Goal: Use online tool/utility: Utilize a website feature to perform a specific function

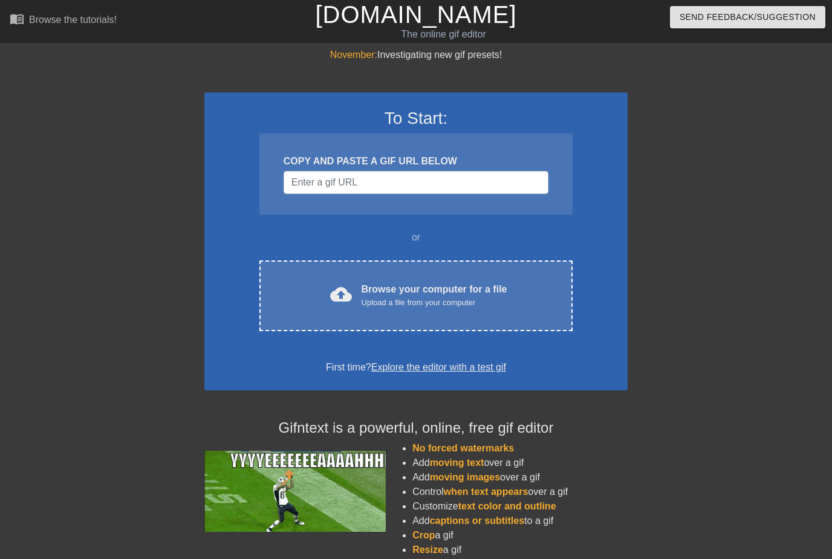
scroll to position [3, 0]
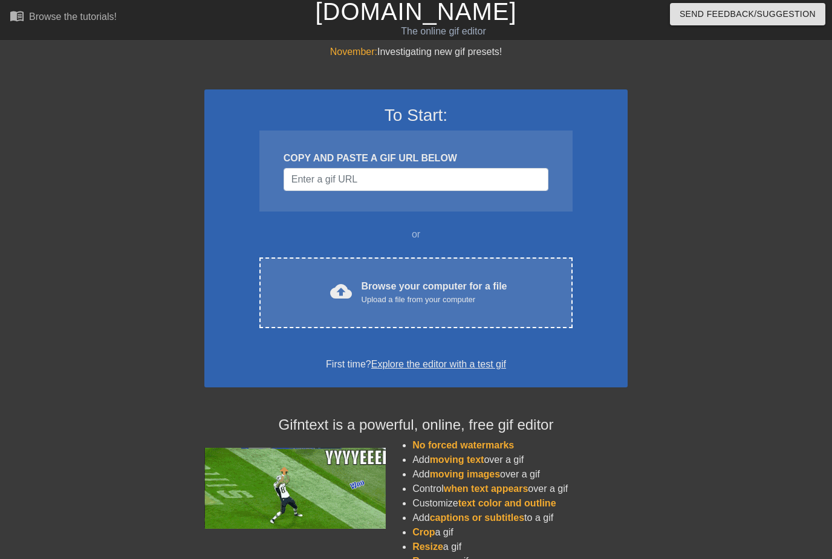
click at [472, 292] on div "Browse your computer for a file Upload a file from your computer" at bounding box center [435, 292] width 146 height 27
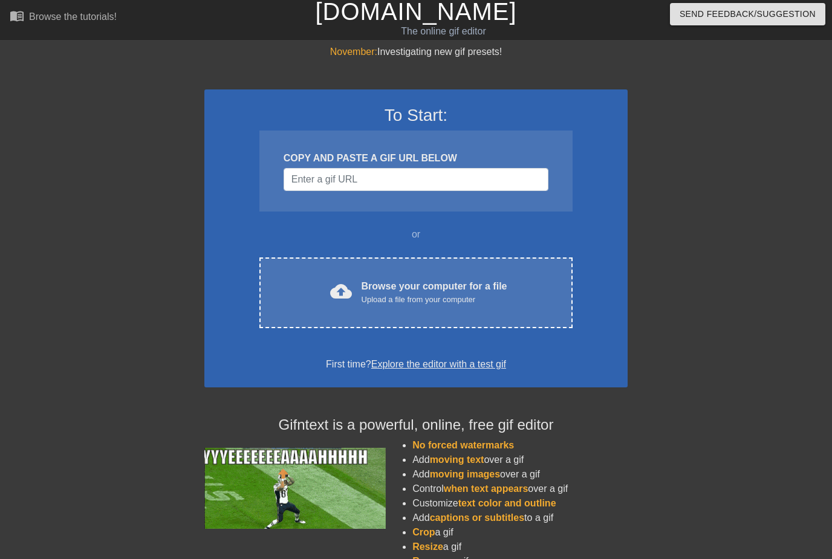
scroll to position [0, 0]
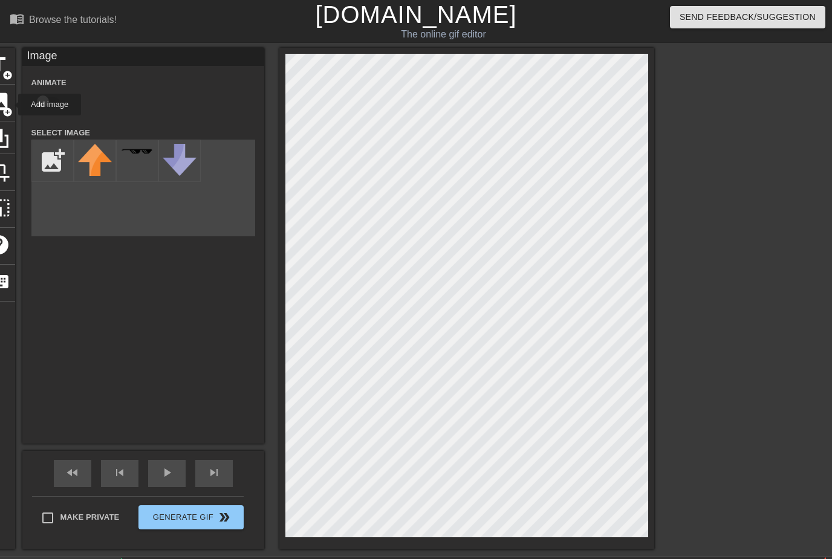
click at [57, 156] on input "file" at bounding box center [52, 160] width 41 height 41
type input "C:\fakepath\IMG_6169.gif"
click at [100, 157] on div at bounding box center [95, 161] width 42 height 42
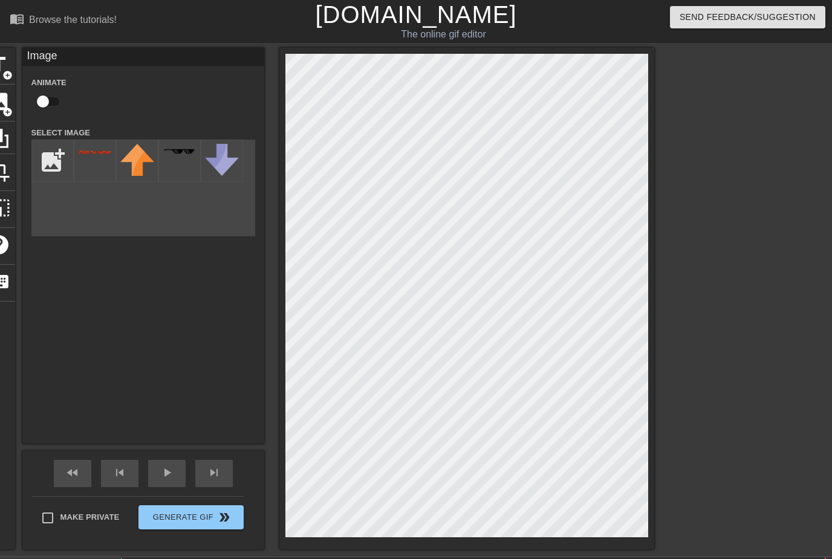
click at [89, 144] on div at bounding box center [95, 161] width 42 height 42
click at [98, 148] on div at bounding box center [95, 161] width 42 height 42
click at [45, 106] on input "checkbox" at bounding box center [42, 101] width 69 height 23
checkbox input "true"
click at [89, 162] on div at bounding box center [95, 161] width 42 height 42
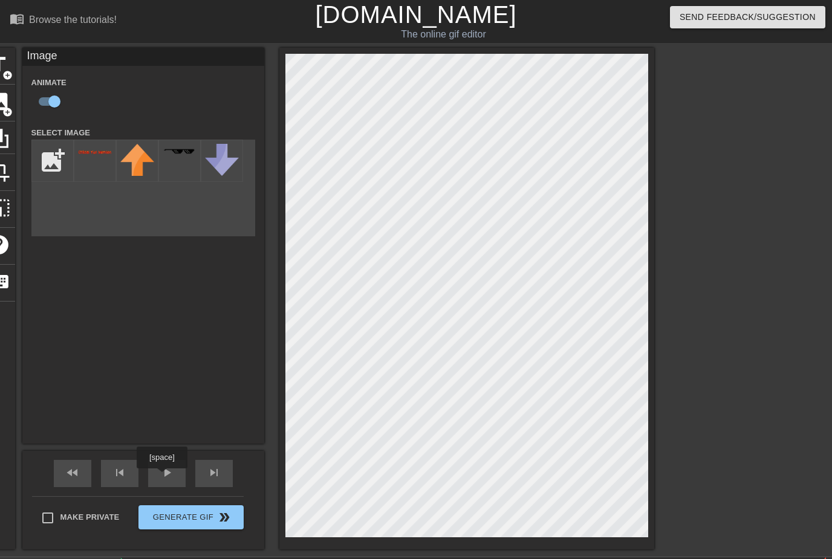
click at [163, 477] on span "play_arrow" at bounding box center [167, 473] width 15 height 15
click at [715, 281] on div at bounding box center [759, 229] width 181 height 363
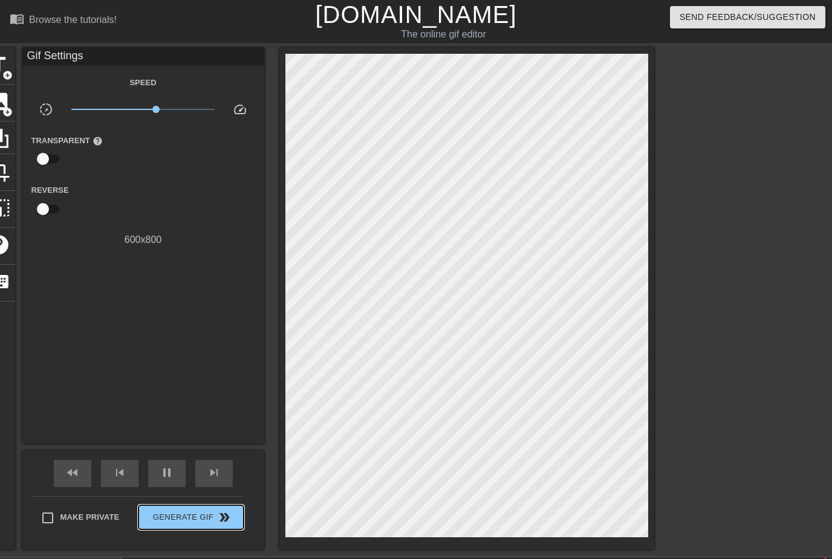
click at [177, 518] on span "Generate Gif double_arrow" at bounding box center [190, 517] width 95 height 15
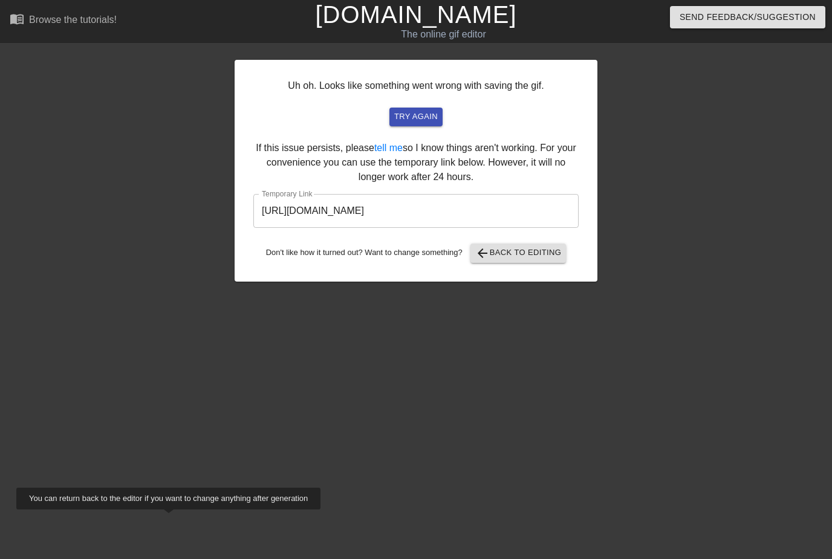
click at [421, 124] on button "try again" at bounding box center [415, 117] width 53 height 19
click at [546, 255] on span "arrow_back Back to Editing" at bounding box center [518, 253] width 86 height 15
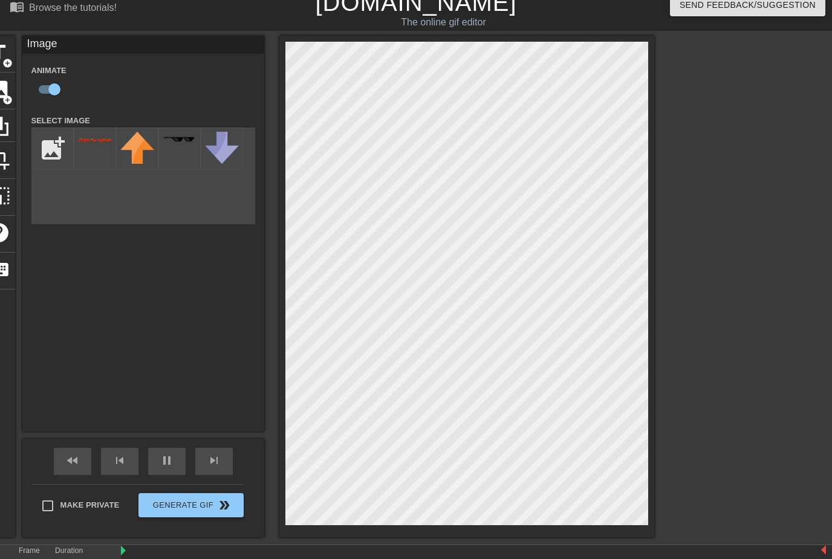
scroll to position [23, 0]
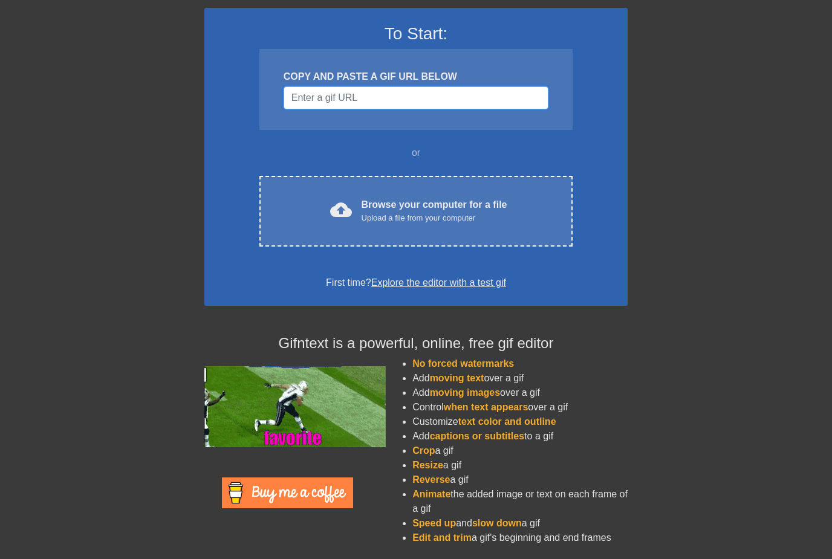
scroll to position [85, 0]
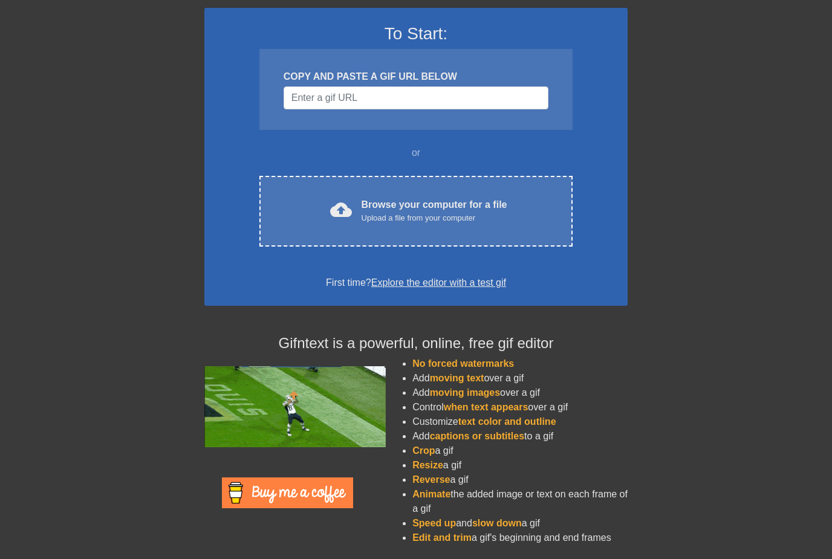
click at [521, 184] on div "cloud_upload Browse your computer for a file Upload a file from your computer C…" at bounding box center [415, 211] width 313 height 71
